Goal: Information Seeking & Learning: Learn about a topic

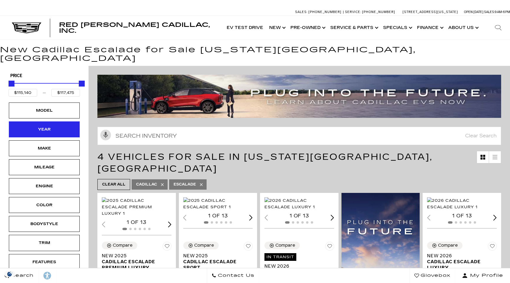
click at [53, 126] on div "Year" at bounding box center [43, 129] width 29 height 6
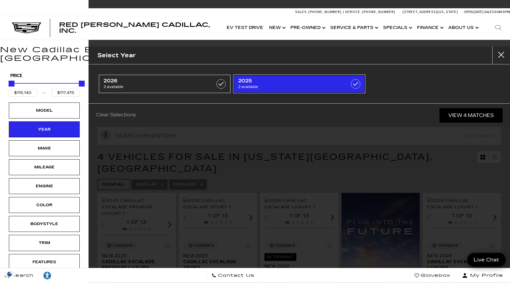
click at [357, 83] on label at bounding box center [355, 83] width 9 height 9
type input "$115,740"
checkbox input "true"
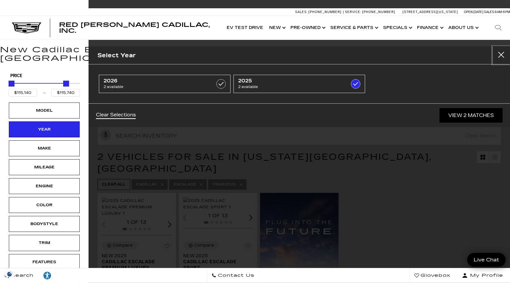
click at [498, 54] on button "close" at bounding box center [501, 55] width 18 height 18
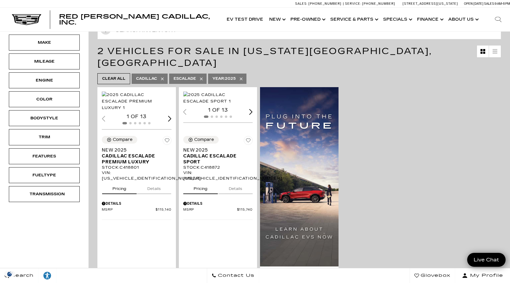
scroll to position [107, 0]
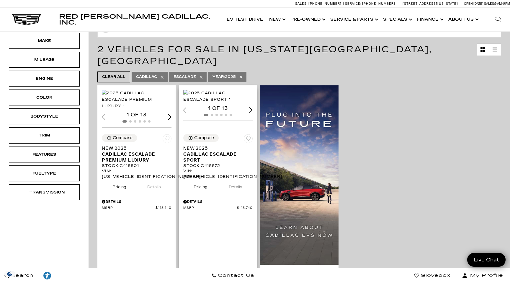
click at [224, 92] on img "1 / 2" at bounding box center [218, 96] width 70 height 13
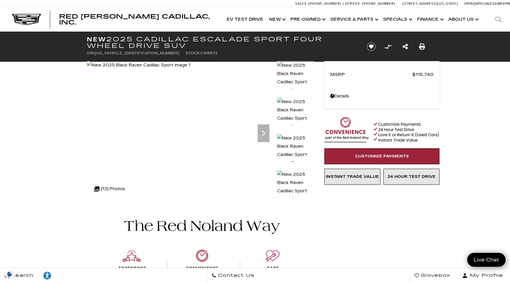
drag, startPoint x: 96, startPoint y: 53, endPoint x: 139, endPoint y: 57, distance: 43.5
click at [139, 57] on ul "VIN: 1GYS9FRL9SR418872 Stock: C418872" at bounding box center [222, 53] width 270 height 8
copy span "[US_VEHICLE_IDENTIFICATION_NUMBER]"
click at [260, 129] on icon "Next" at bounding box center [263, 133] width 12 height 12
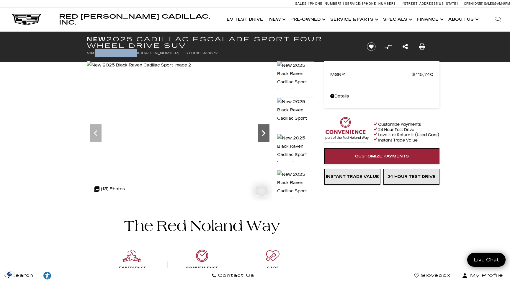
click at [260, 129] on icon "Next" at bounding box center [263, 133] width 12 height 12
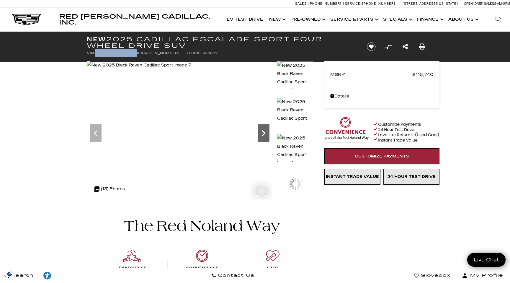
click at [260, 129] on icon "Next" at bounding box center [263, 133] width 12 height 12
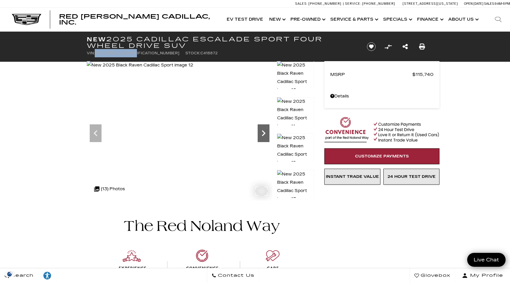
click at [260, 129] on icon "Next" at bounding box center [263, 133] width 12 height 12
click at [193, 69] on img at bounding box center [140, 65] width 106 height 8
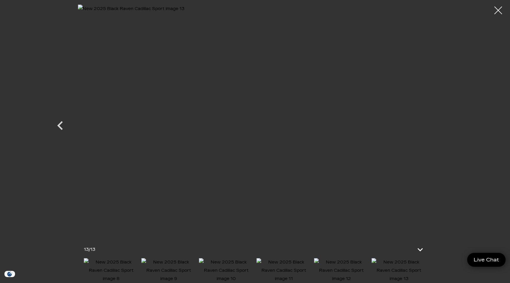
click at [503, 11] on div at bounding box center [498, 11] width 16 height 16
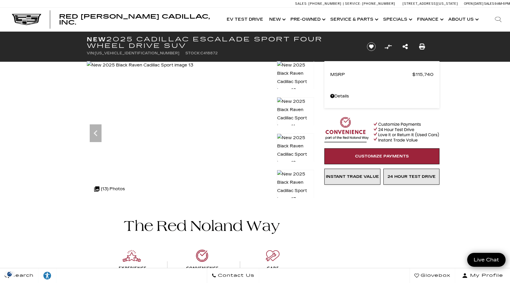
click at [338, 97] on link "Details - about pricing for: New 2025 Cadillac Escalade Sport Four Wheel Drive …" at bounding box center [381, 96] width 103 height 8
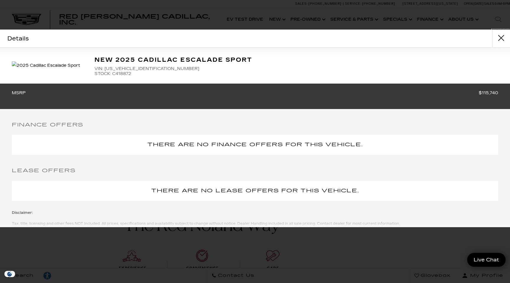
click at [500, 37] on button "close" at bounding box center [501, 38] width 18 height 18
click at [500, 37] on header "New 2025 Cadillac Escalade Sport Four Wheel Drive SUV VIN: 1GYS9FRL9SR418872 St…" at bounding box center [255, 47] width 510 height 30
